Goal: Information Seeking & Learning: Understand process/instructions

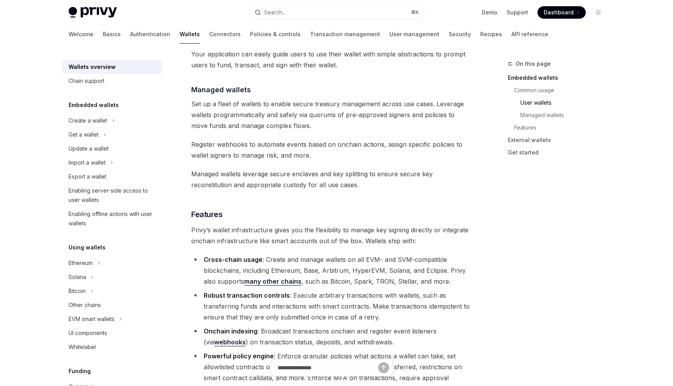
scroll to position [755, 0]
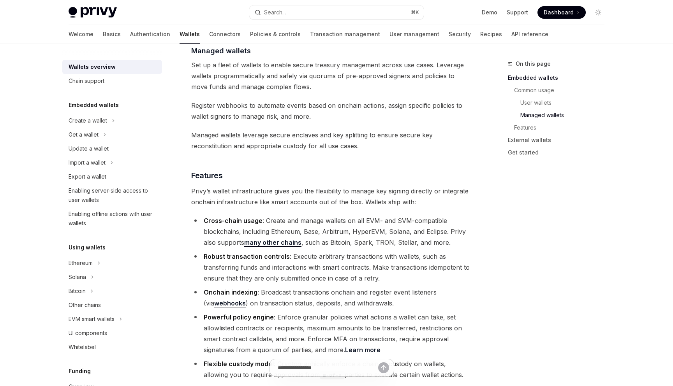
click at [294, 239] on link "many other chains" at bounding box center [272, 243] width 57 height 8
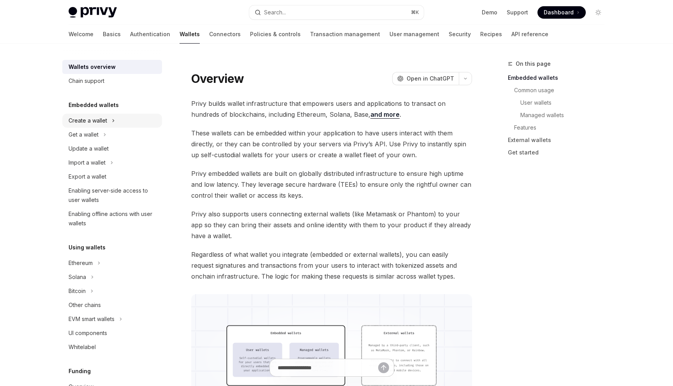
click at [109, 123] on div "Create a wallet" at bounding box center [112, 121] width 100 height 14
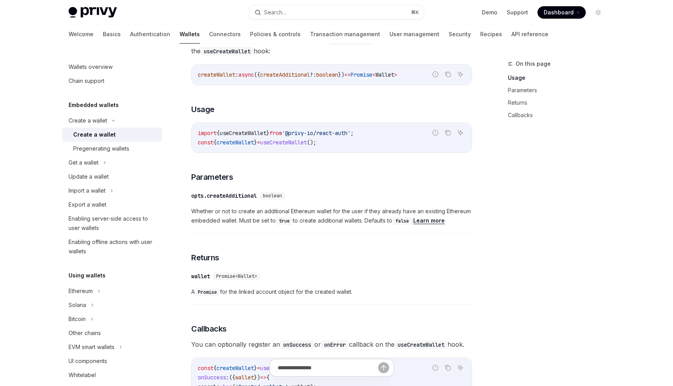
scroll to position [268, 0]
click at [262, 134] on span "useCreateWallet" at bounding box center [243, 132] width 47 height 7
copy span "useCreateWallet"
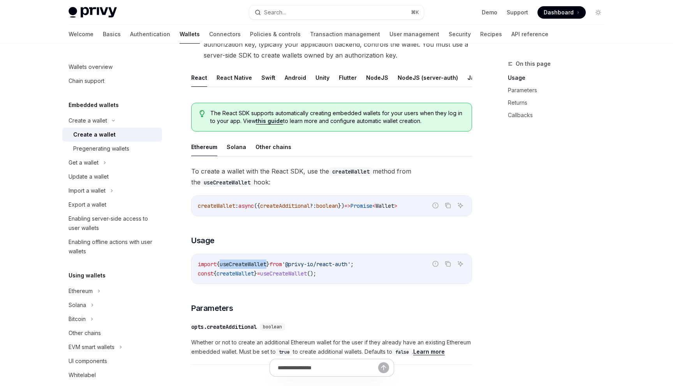
scroll to position [135, 0]
click at [236, 147] on button "Solana" at bounding box center [236, 148] width 19 height 18
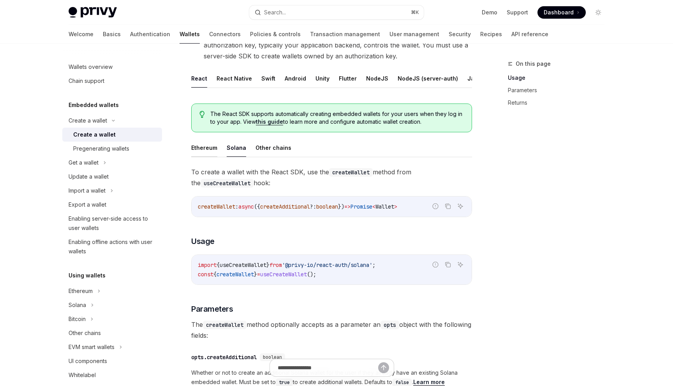
click at [209, 150] on button "Ethereum" at bounding box center [204, 148] width 26 height 18
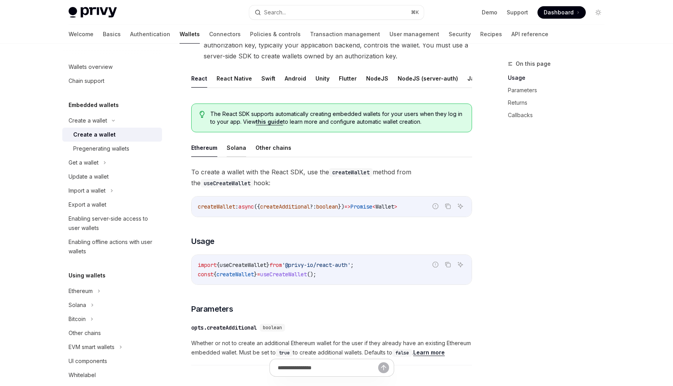
click at [241, 145] on button "Solana" at bounding box center [236, 148] width 19 height 18
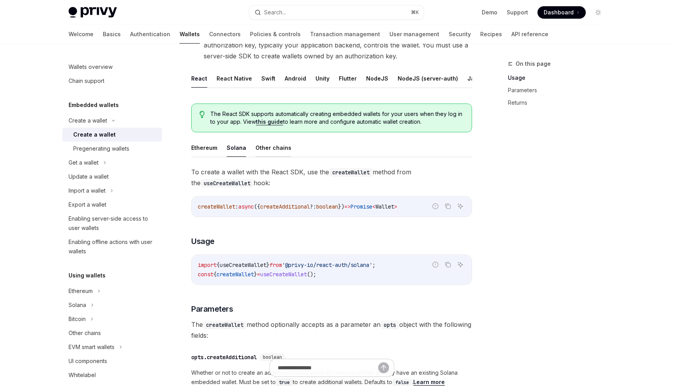
click at [271, 148] on button "Other chains" at bounding box center [274, 148] width 36 height 18
type textarea "*"
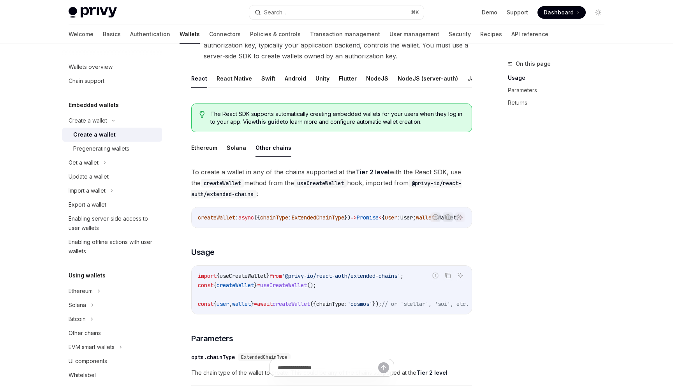
click at [261, 280] on span "useCreateWallet" at bounding box center [243, 276] width 47 height 7
click at [449, 277] on icon "Copy the contents from the code block" at bounding box center [448, 276] width 6 height 6
click at [262, 280] on span "useCreateWallet" at bounding box center [243, 276] width 47 height 7
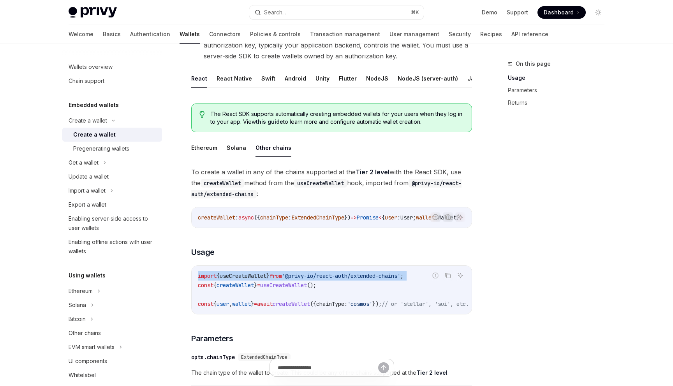
click at [262, 280] on span "useCreateWallet" at bounding box center [243, 276] width 47 height 7
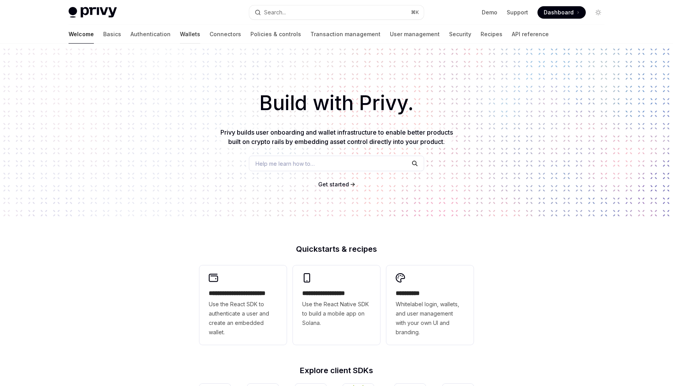
click at [180, 35] on link "Wallets" at bounding box center [190, 34] width 20 height 19
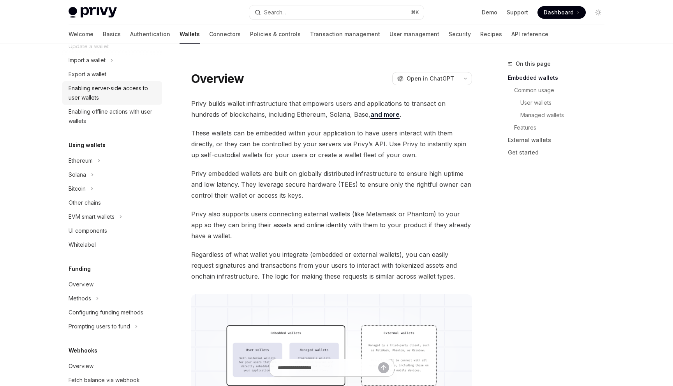
scroll to position [105, 0]
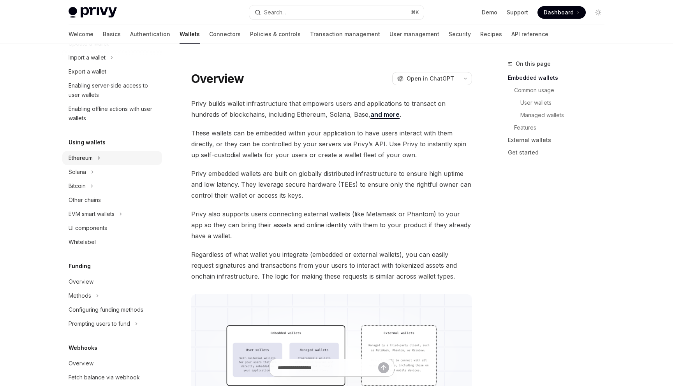
click at [100, 151] on div "Ethereum" at bounding box center [112, 158] width 100 height 14
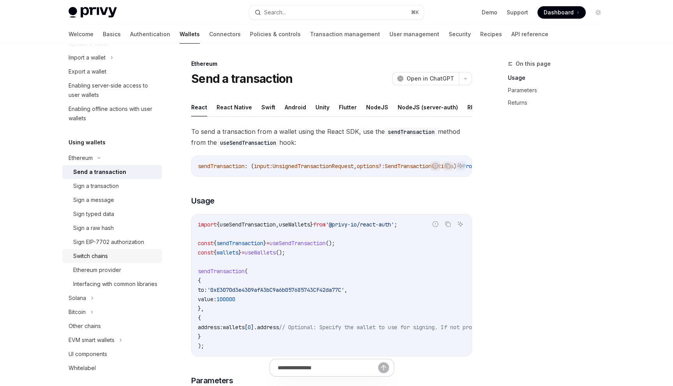
click at [116, 258] on div "Switch chains" at bounding box center [115, 256] width 84 height 9
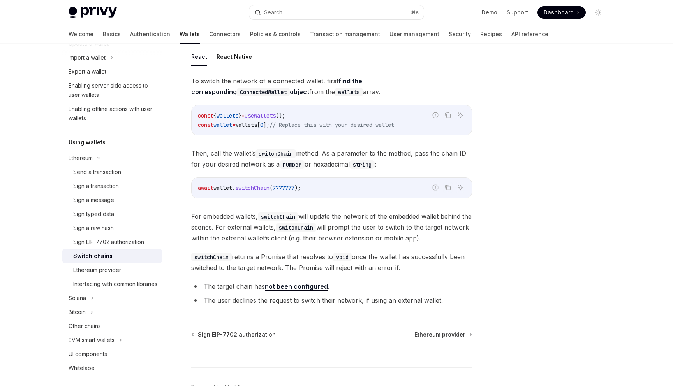
scroll to position [50, 0]
drag, startPoint x: 301, startPoint y: 116, endPoint x: 197, endPoint y: 117, distance: 103.2
click at [198, 117] on code "const { wallets } = useWallets (); const wallet = wallets [ 0 ]; // Replace thi…" at bounding box center [332, 121] width 268 height 19
copy span "const { wallets } = useWallets ();"
drag, startPoint x: 198, startPoint y: 189, endPoint x: 314, endPoint y: 196, distance: 115.9
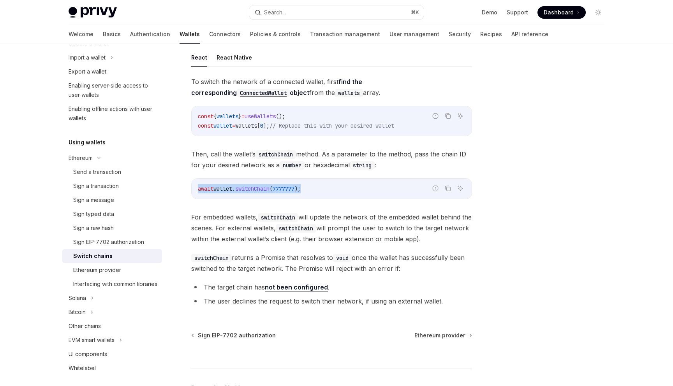
click at [314, 196] on div "await wallet . switchChain ( 7777777 );" at bounding box center [332, 189] width 280 height 20
copy span "await wallet . switchChain ( 7777777 );"
click at [257, 127] on span "wallets" at bounding box center [246, 125] width 22 height 7
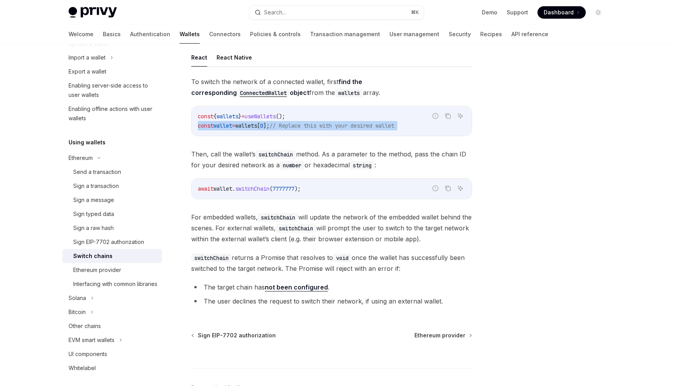
click at [257, 127] on span "wallets" at bounding box center [246, 125] width 22 height 7
copy code "const wallet = wallets [ 0 ]; // Replace this with your desired wallet"
click at [104, 187] on div "Sign a transaction" at bounding box center [96, 186] width 46 height 9
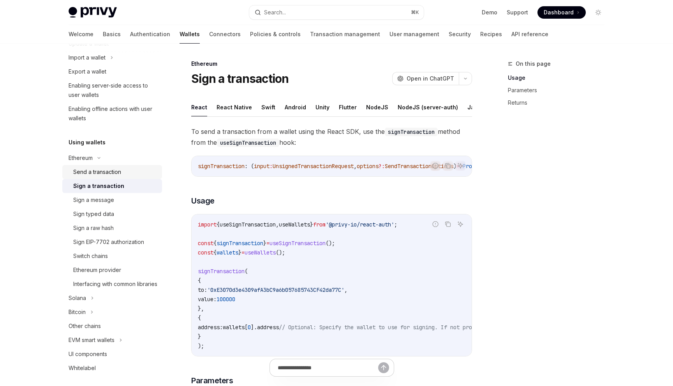
click at [105, 168] on div "Send a transaction" at bounding box center [97, 171] width 48 height 9
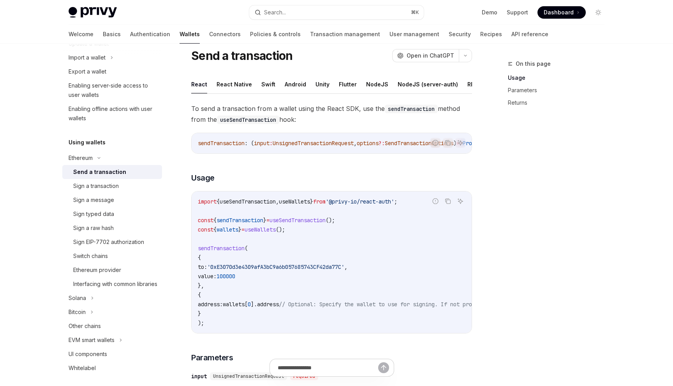
scroll to position [29, 0]
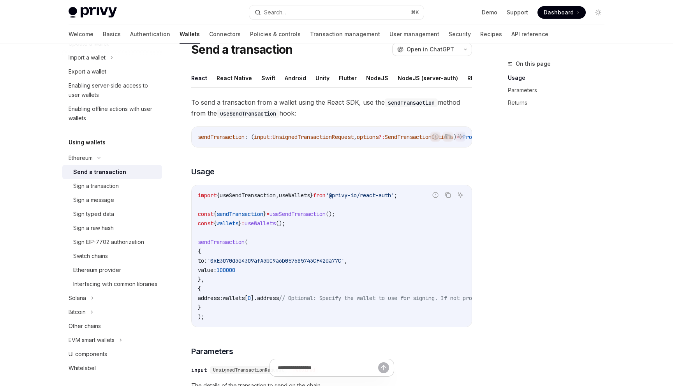
click at [263, 199] on span "useSendTransaction" at bounding box center [248, 195] width 56 height 7
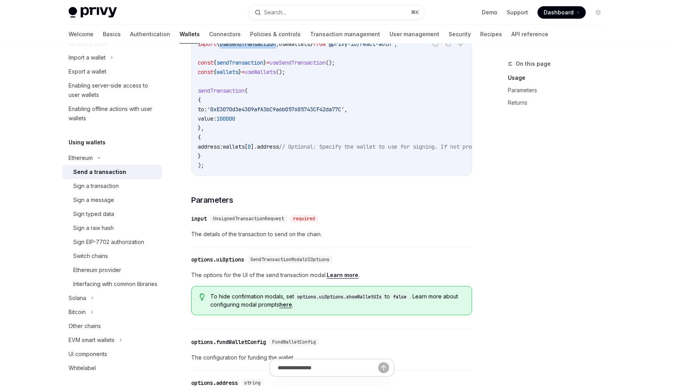
scroll to position [144, 0]
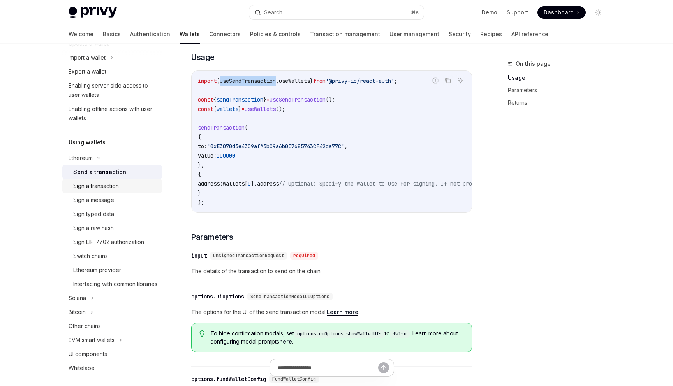
click at [107, 188] on div "Sign a transaction" at bounding box center [96, 186] width 46 height 9
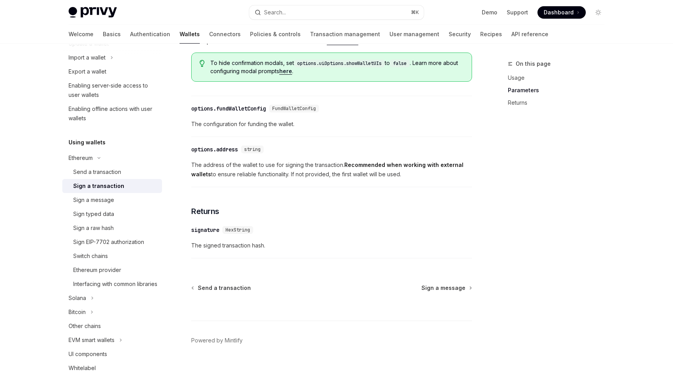
scroll to position [423, 0]
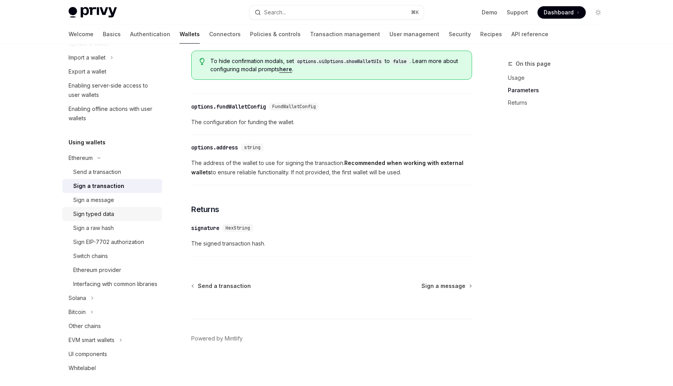
click at [99, 216] on div "Sign typed data" at bounding box center [93, 214] width 41 height 9
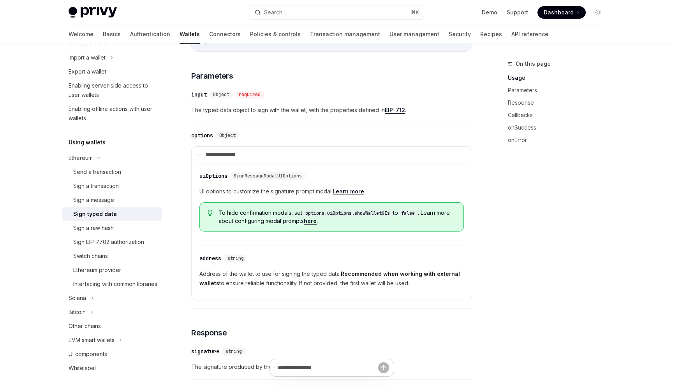
scroll to position [264, 0]
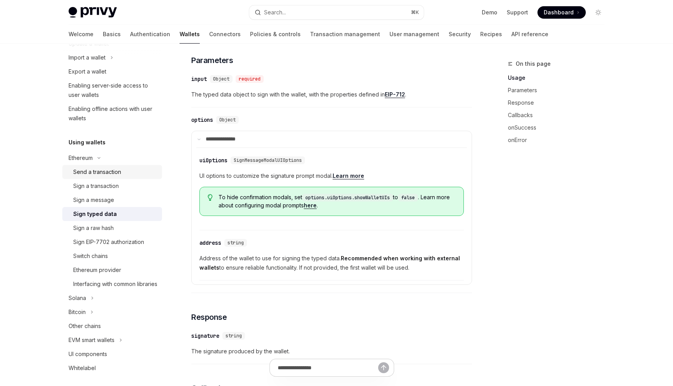
click at [100, 177] on link "Send a transaction" at bounding box center [112, 172] width 100 height 14
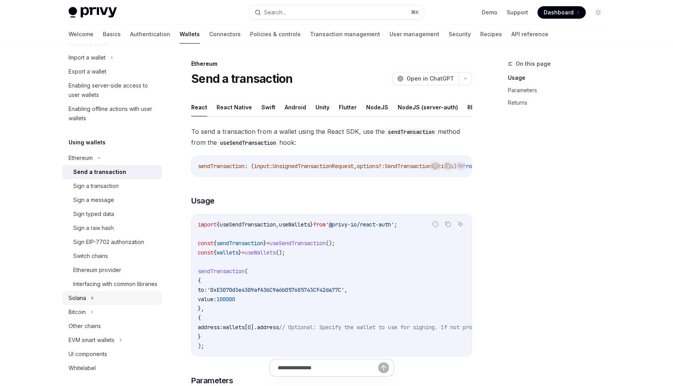
click at [86, 305] on div "Solana" at bounding box center [112, 298] width 100 height 14
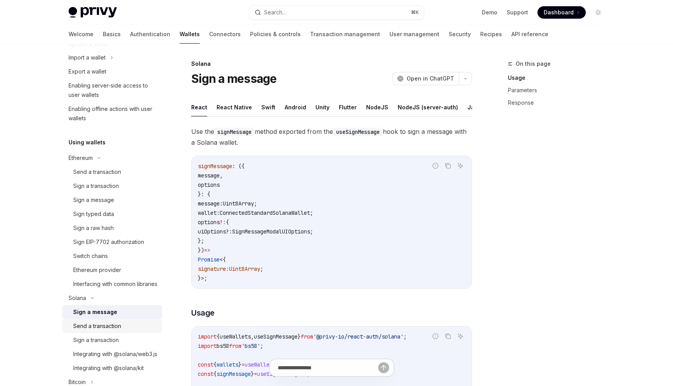
click at [102, 331] on div "Send a transaction" at bounding box center [97, 326] width 48 height 9
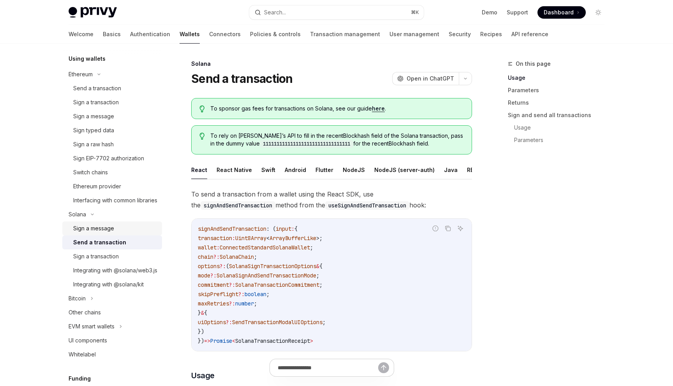
scroll to position [195, 0]
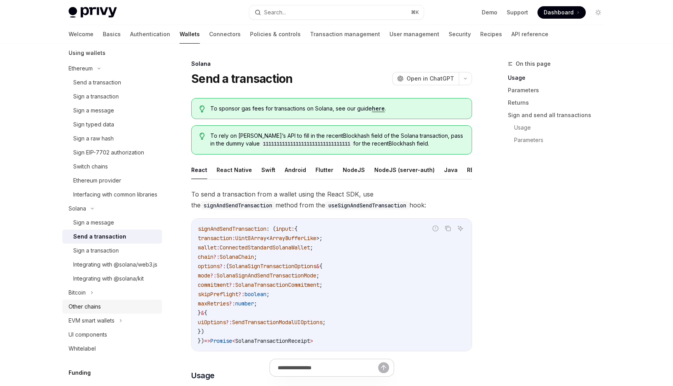
click at [102, 312] on div "Other chains" at bounding box center [113, 306] width 89 height 9
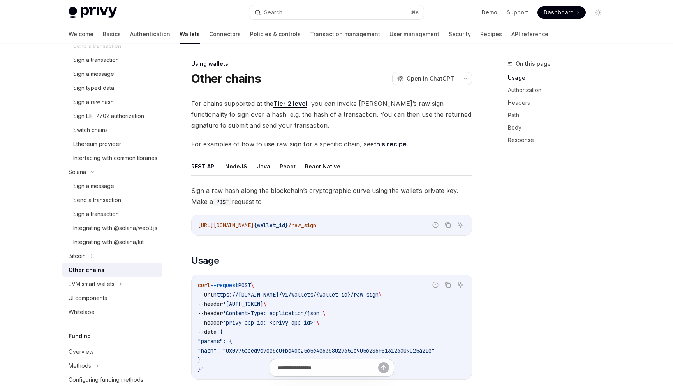
scroll to position [238, 0]
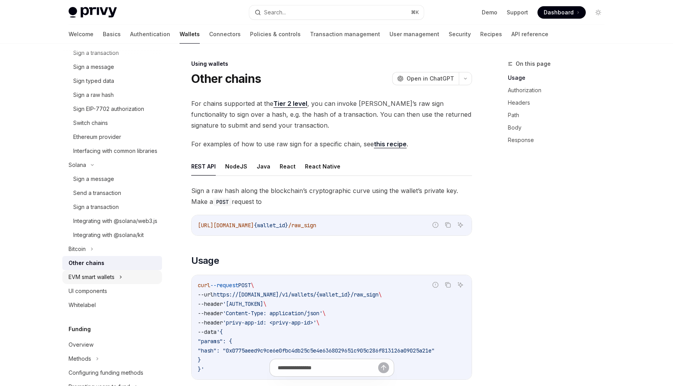
click at [102, 282] on div "EVM smart wallets" at bounding box center [92, 277] width 46 height 9
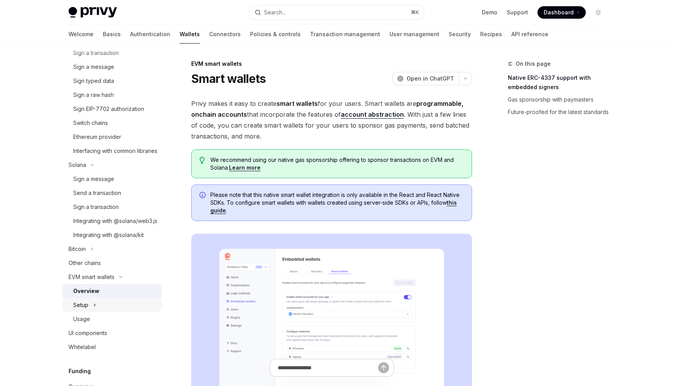
click at [100, 312] on div "Setup" at bounding box center [112, 305] width 100 height 14
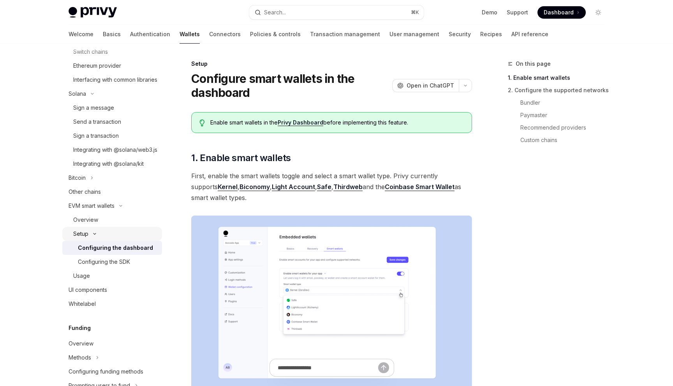
scroll to position [319, 0]
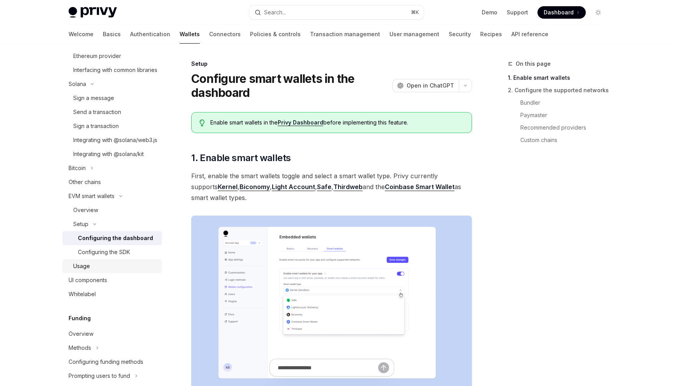
click at [98, 271] on div "Usage" at bounding box center [115, 266] width 84 height 9
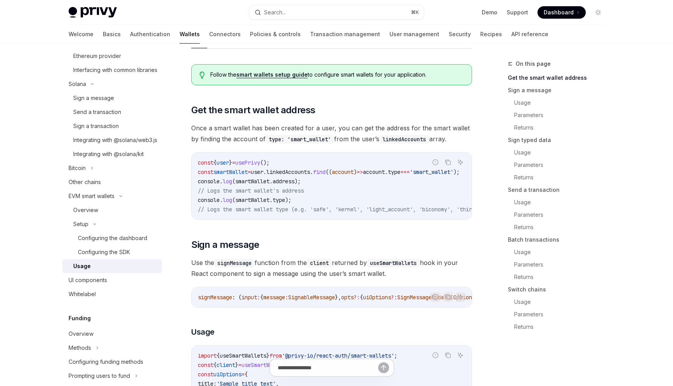
scroll to position [73, 0]
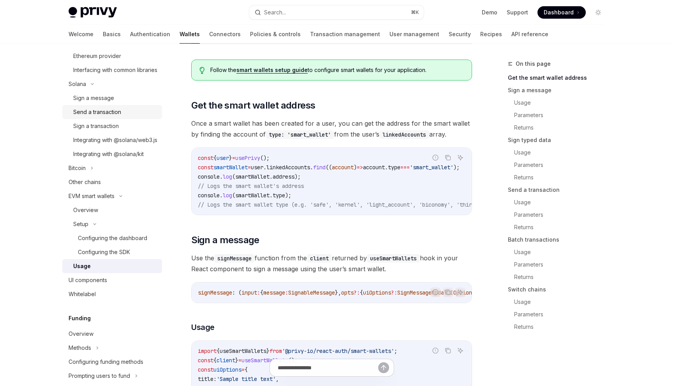
click at [111, 117] on div "Send a transaction" at bounding box center [97, 111] width 48 height 9
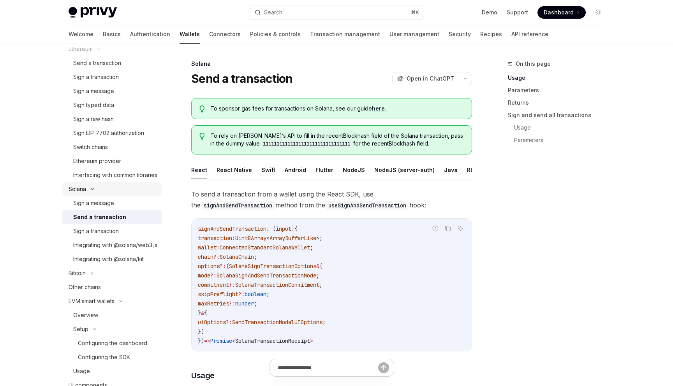
scroll to position [208, 0]
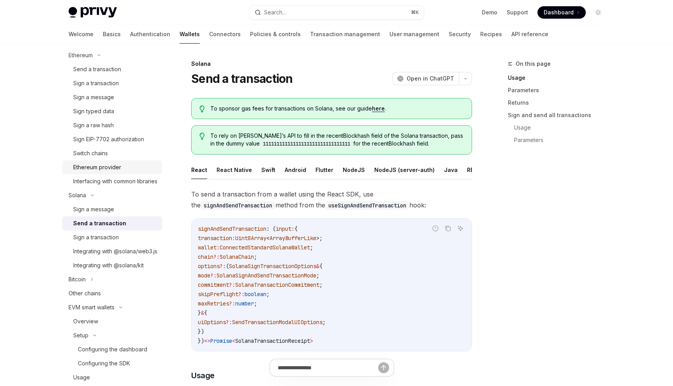
click at [112, 169] on div "Ethereum provider" at bounding box center [97, 167] width 48 height 9
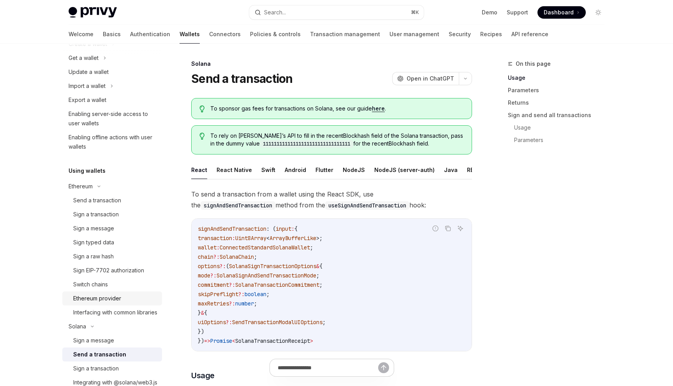
scroll to position [76, 0]
click at [90, 197] on div "Send a transaction" at bounding box center [97, 201] width 48 height 9
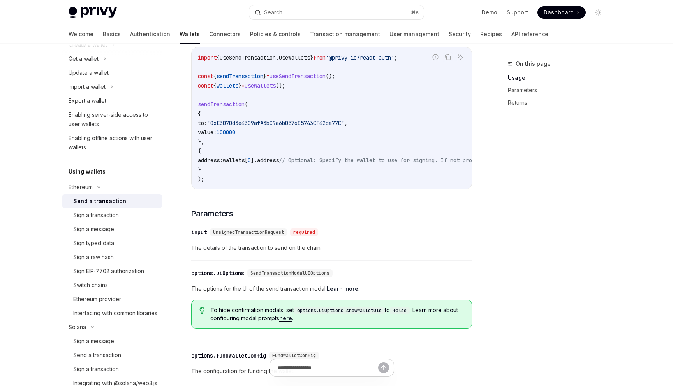
scroll to position [169, 0]
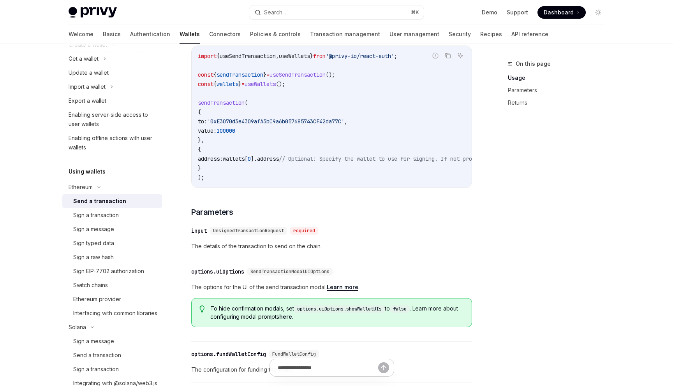
click at [291, 78] on span "useSendTransaction" at bounding box center [298, 74] width 56 height 7
copy code "const { sendTransaction } = useSendTransaction ();"
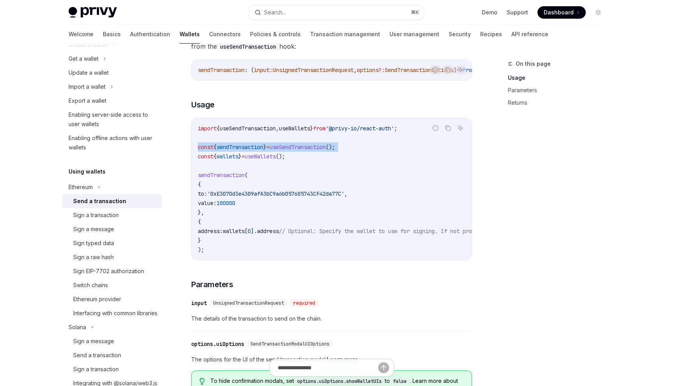
scroll to position [97, 0]
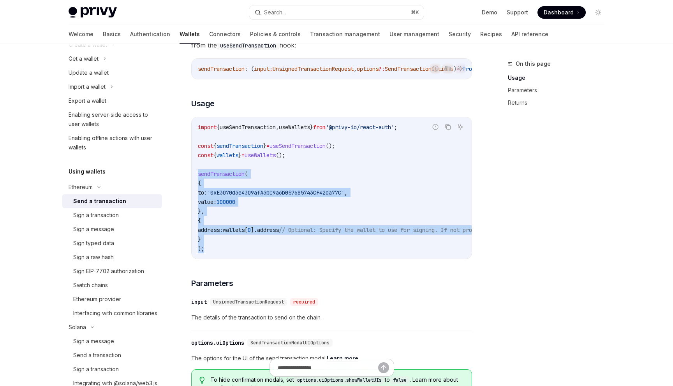
drag, startPoint x: 205, startPoint y: 252, endPoint x: 193, endPoint y: 180, distance: 73.1
click at [193, 180] on div "import { useSendTransaction , useWallets } from '@privy-io/react-auth' ; const …" at bounding box center [332, 188] width 280 height 142
copy code "sendTransaction ( { to: '0xE3070d3e4309afA3bC9a6b057685743CF42da77C' , value: 1…"
click at [322, 180] on code "import { useSendTransaction , useWallets } from '@privy-io/react-auth' ; const …" at bounding box center [402, 188] width 408 height 131
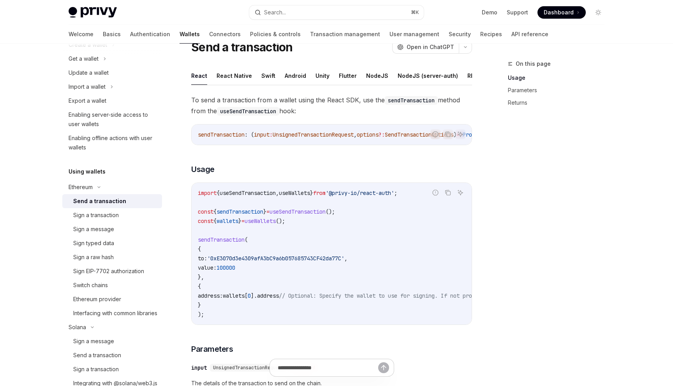
scroll to position [30, 0]
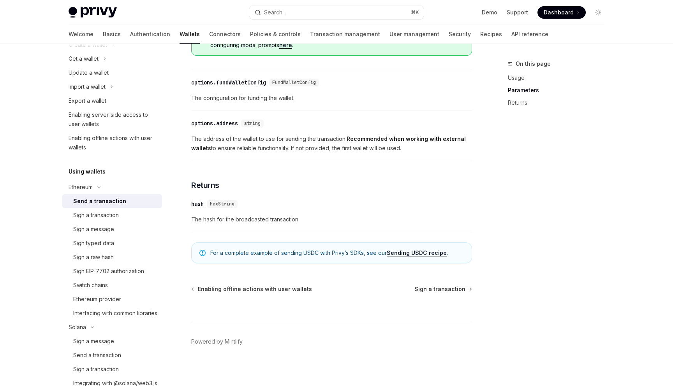
scroll to position [450, 0]
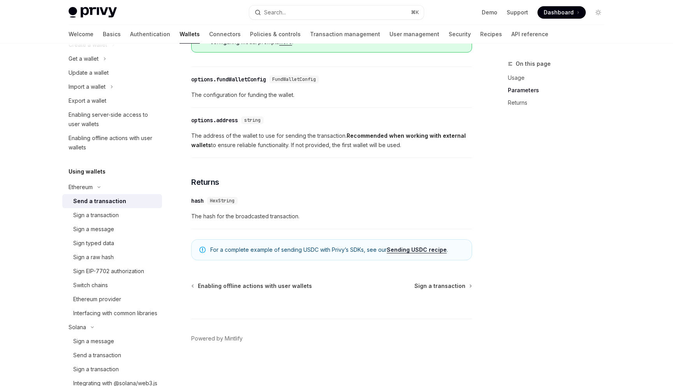
click at [410, 252] on link "Sending USDC recipe" at bounding box center [417, 250] width 60 height 7
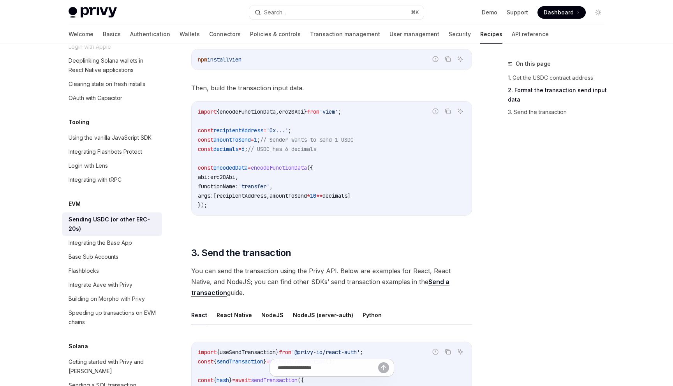
scroll to position [391, 0]
click at [304, 112] on span "erc20Abi" at bounding box center [291, 111] width 25 height 7
copy code "import { encodeFunctionData , erc20Abi } from 'viem' ;"
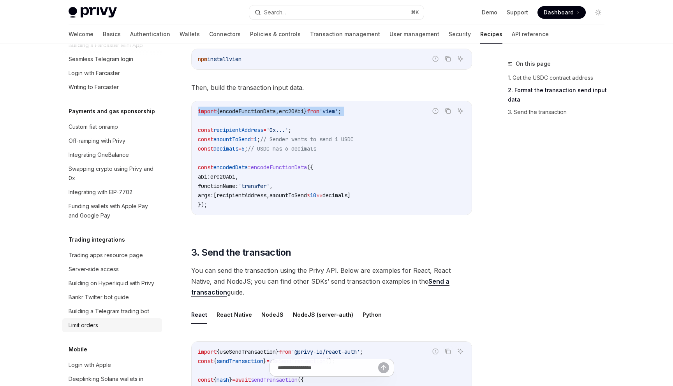
scroll to position [611, 0]
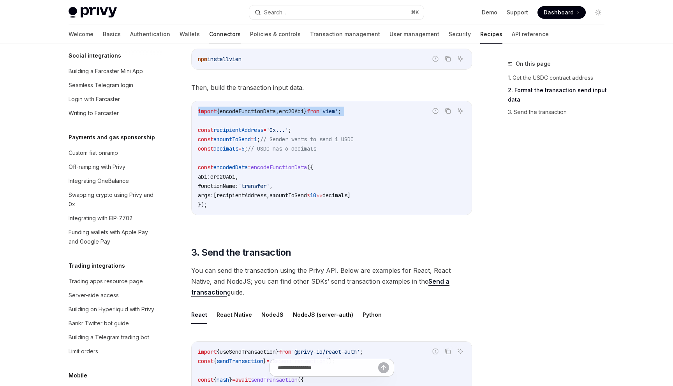
click at [209, 34] on link "Connectors" at bounding box center [225, 34] width 32 height 19
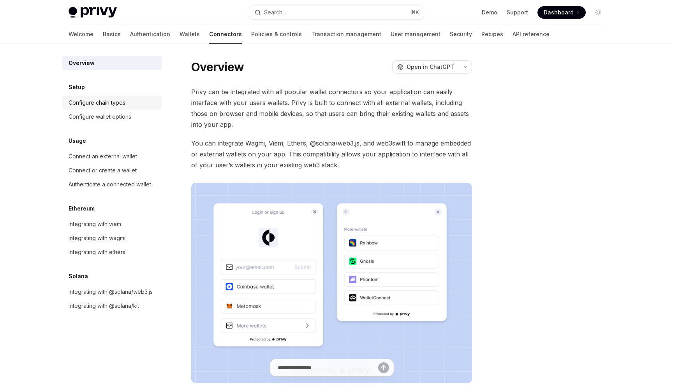
click at [99, 102] on div "Configure chain types" at bounding box center [97, 102] width 57 height 9
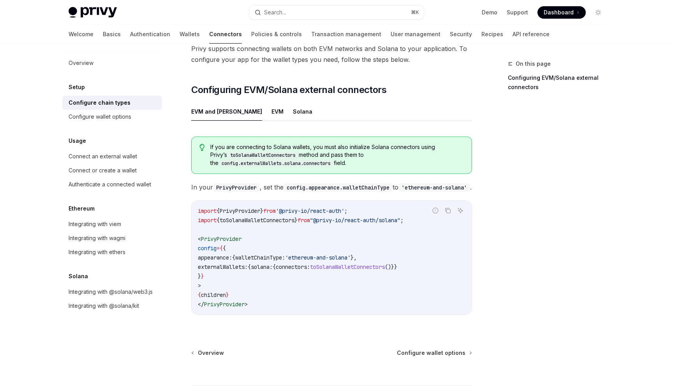
scroll to position [74, 0]
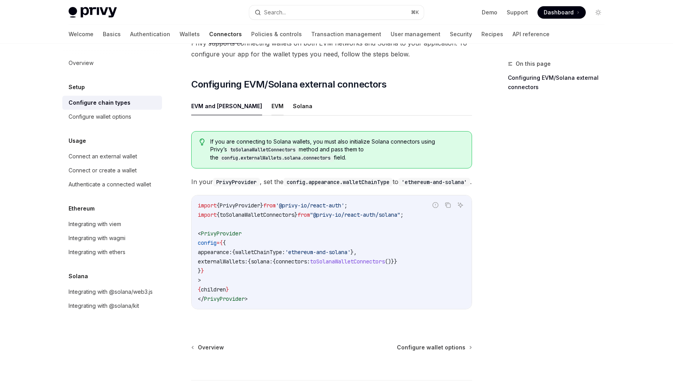
click at [271, 97] on button "EVM" at bounding box center [277, 106] width 12 height 18
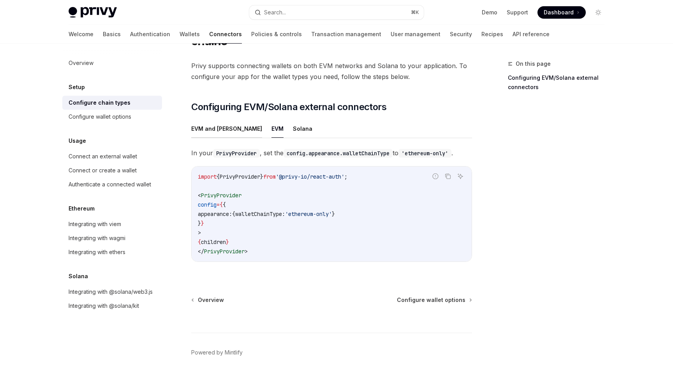
click at [206, 120] on button "EVM and Solana" at bounding box center [226, 129] width 71 height 18
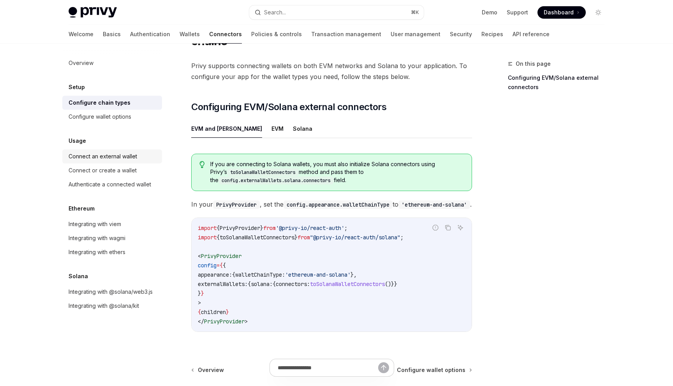
click at [125, 156] on div "Connect an external wallet" at bounding box center [103, 156] width 69 height 9
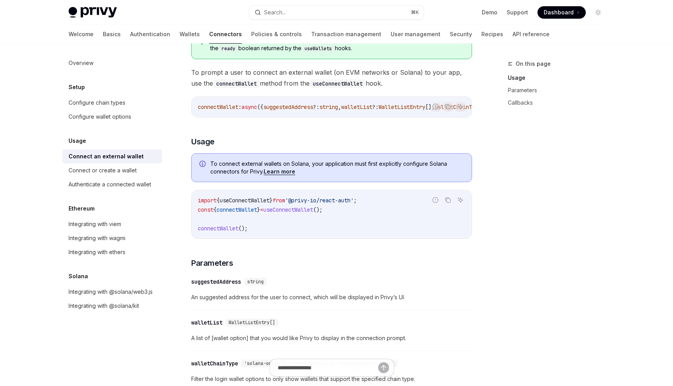
scroll to position [101, 0]
click at [122, 173] on div "Connect or create a wallet" at bounding box center [103, 170] width 68 height 9
type textarea "*"
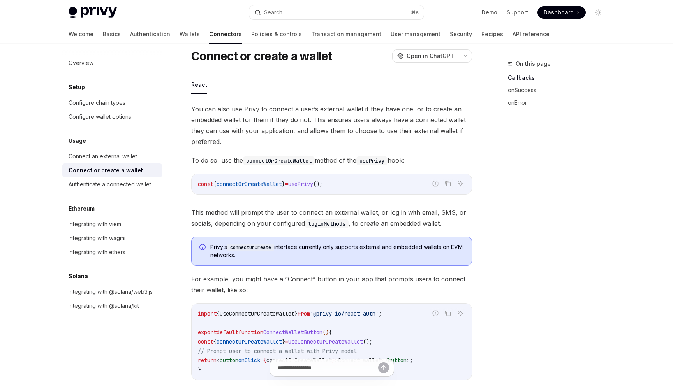
scroll to position [36, 0]
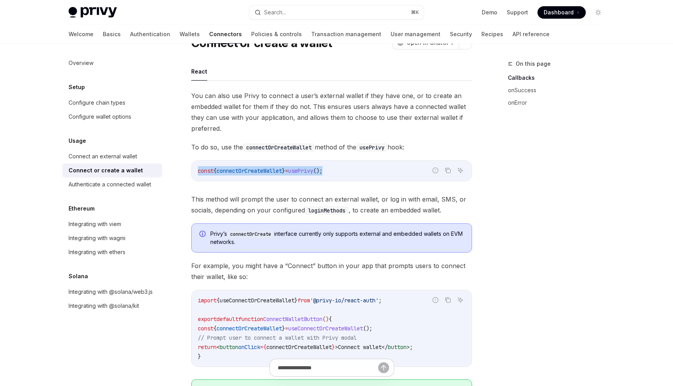
drag, startPoint x: 338, startPoint y: 171, endPoint x: 199, endPoint y: 169, distance: 139.4
click at [199, 169] on span "const { connectOrCreateWallet } = usePrivy ();" at bounding box center [260, 170] width 125 height 7
copy span "const { connectOrCreateWallet } = usePrivy ();"
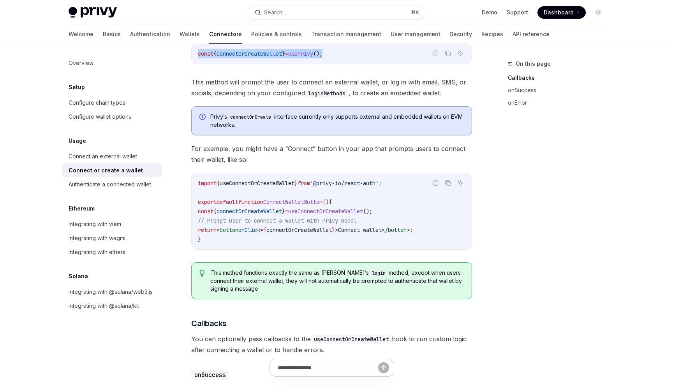
scroll to position [156, 0]
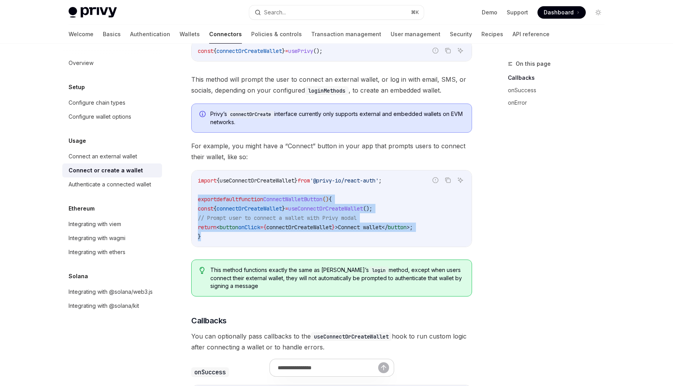
drag, startPoint x: 204, startPoint y: 238, endPoint x: 187, endPoint y: 199, distance: 42.5
click at [187, 199] on div "Usage Connect or create a wallet OpenAI Open in ChatGPT OpenAI Open in ChatGPT …" at bounding box center [259, 310] width 430 height 814
copy code "export default function ConnectWalletButton () { const { connectOrCreateWallet …"
